Goal: Check status: Check status

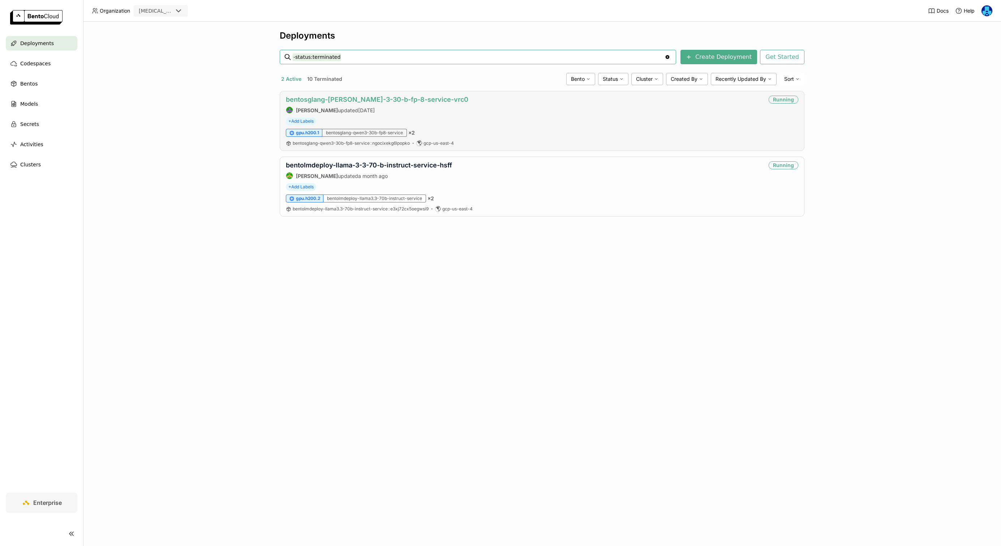
click at [344, 98] on link "bentosglang-[PERSON_NAME]-3-30-b-fp-8-service-vrc0" at bounding box center [377, 100] width 182 height 8
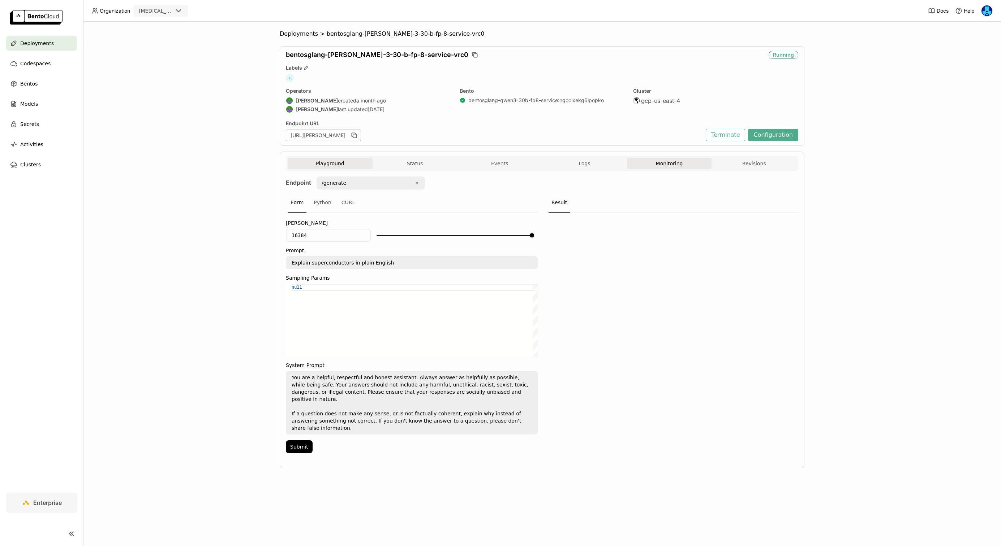
click at [671, 165] on button "Monitoring" at bounding box center [669, 163] width 85 height 11
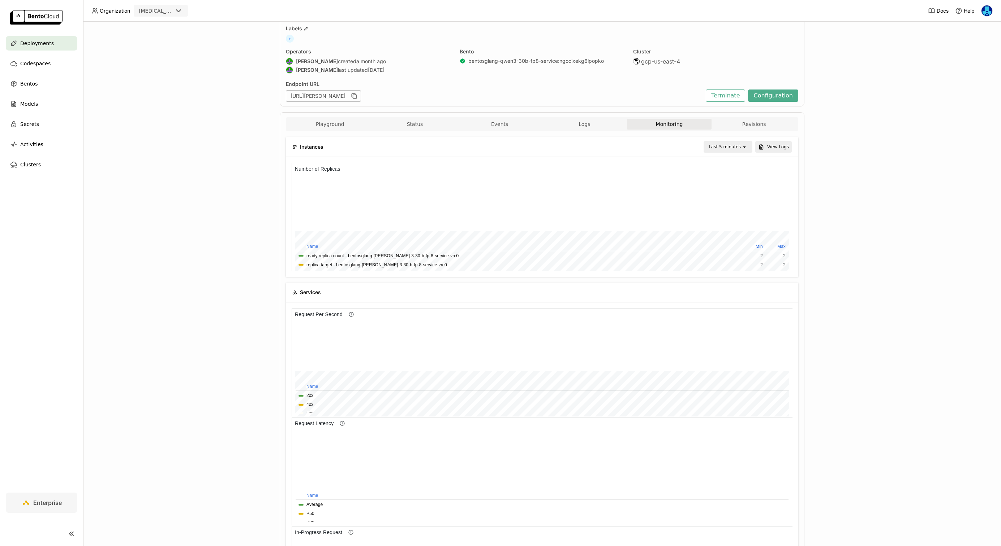
scroll to position [0, 0]
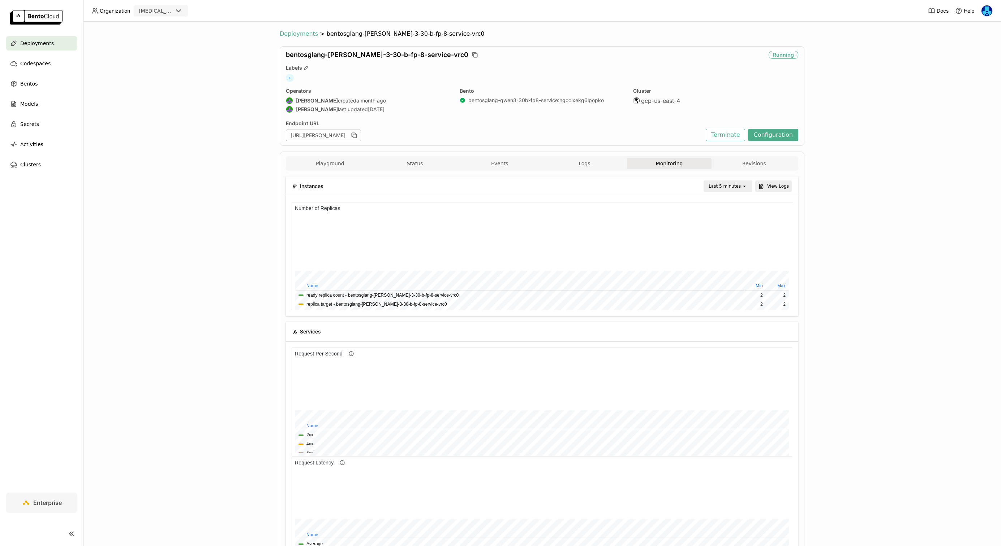
click at [299, 35] on span "Deployments" at bounding box center [299, 33] width 38 height 7
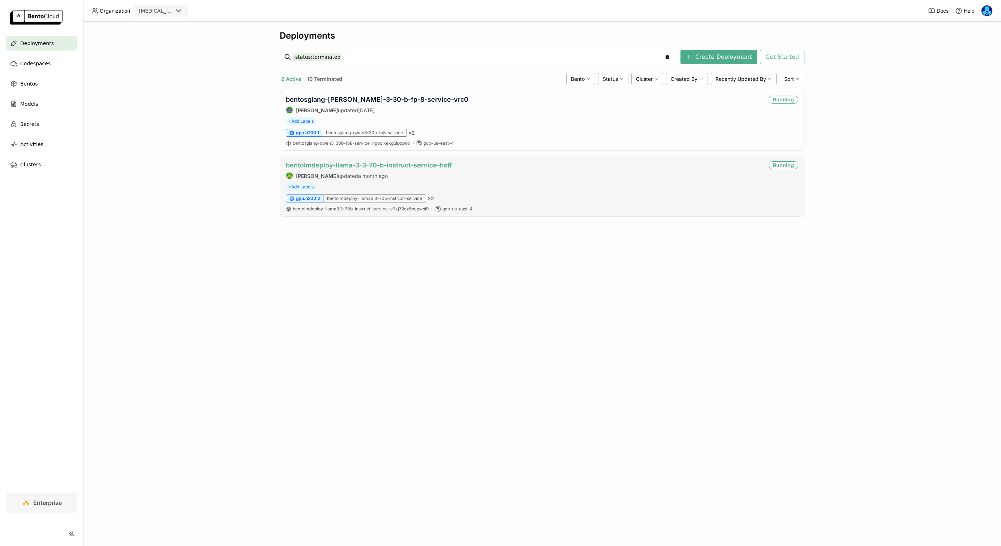
click at [432, 165] on link "bentolmdeploy-llama-3-3-70-b-instruct-service-hsff" at bounding box center [369, 165] width 166 height 8
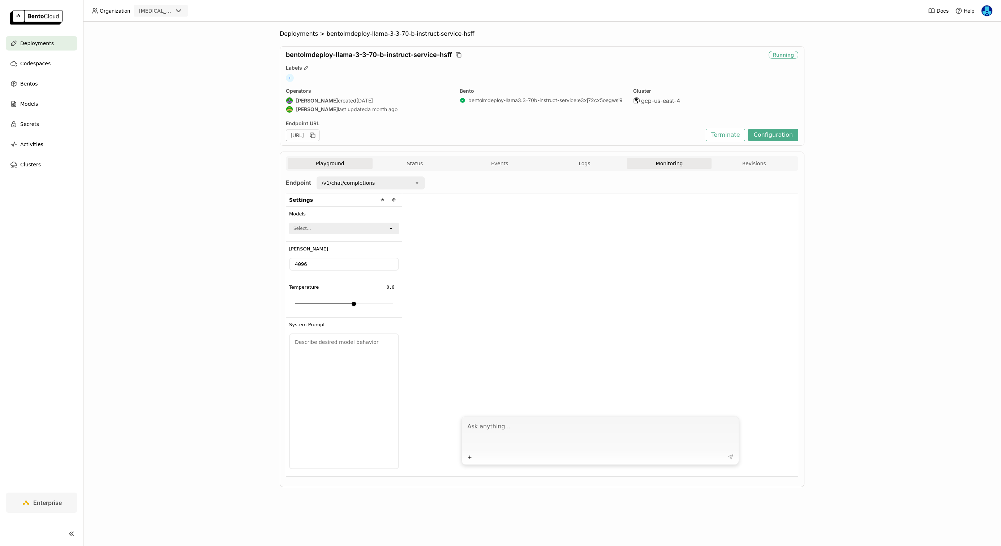
click at [664, 159] on button "Monitoring" at bounding box center [669, 163] width 85 height 11
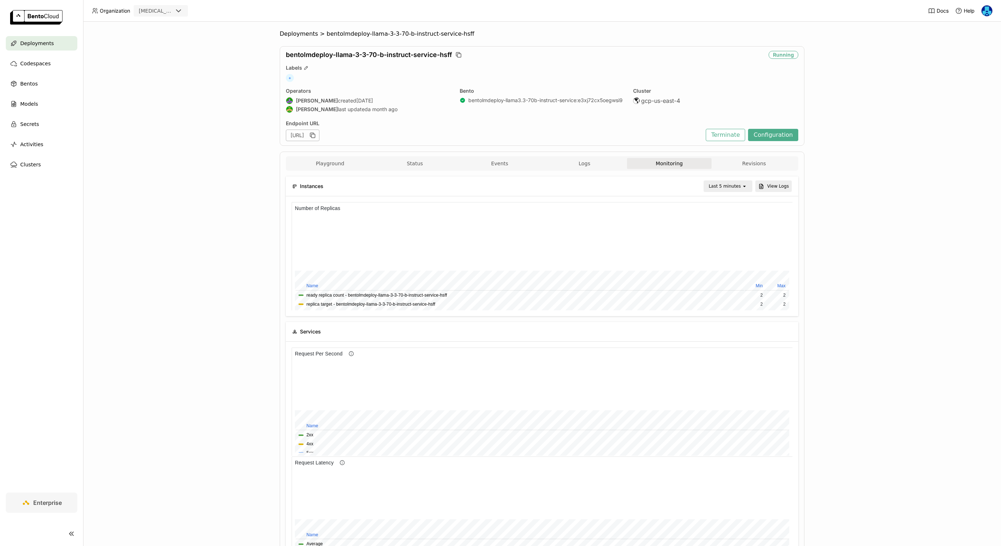
click at [736, 197] on div at bounding box center [542, 256] width 512 height 120
click at [736, 185] on div "Last 5 minutes" at bounding box center [724, 186] width 32 height 7
click at [728, 266] on div "Last 1 day" at bounding box center [728, 267] width 35 height 7
